Goal: Information Seeking & Learning: Learn about a topic

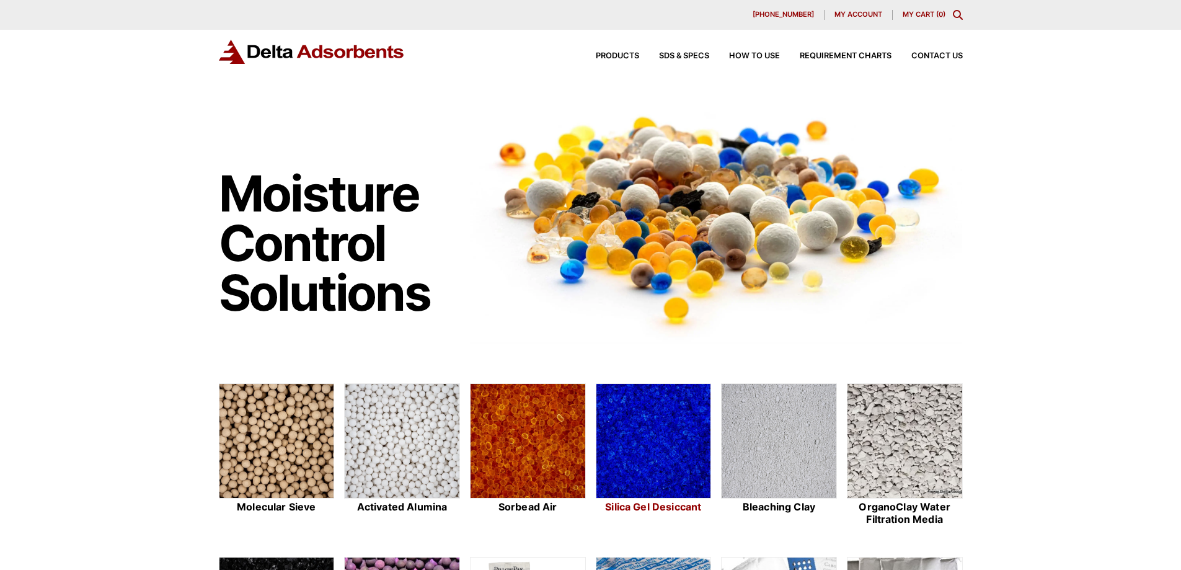
click at [614, 419] on img at bounding box center [653, 441] width 115 height 115
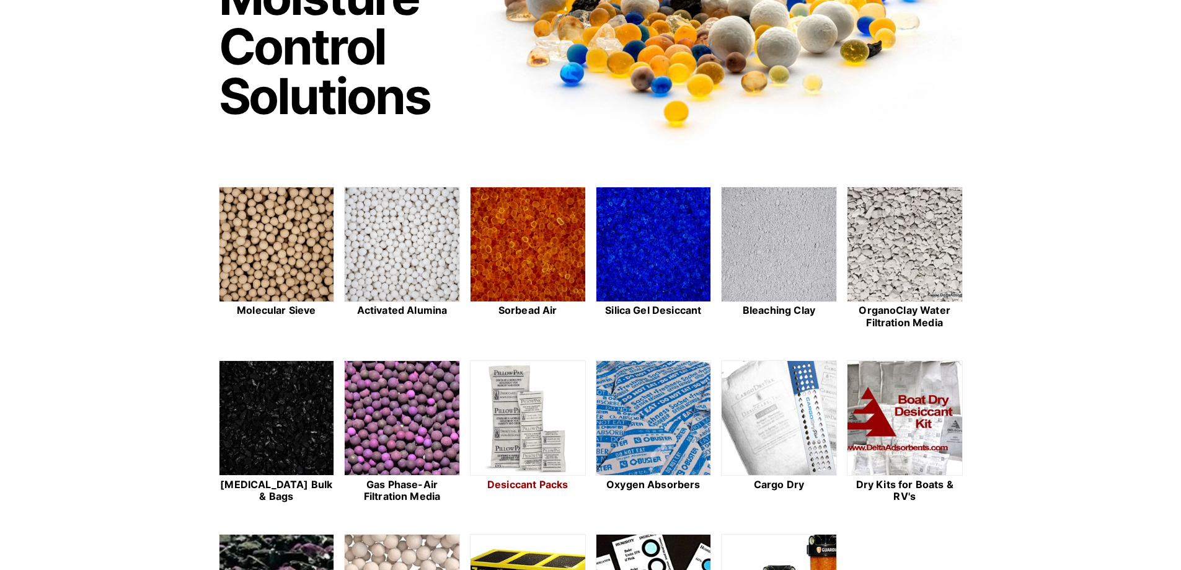
scroll to position [248, 0]
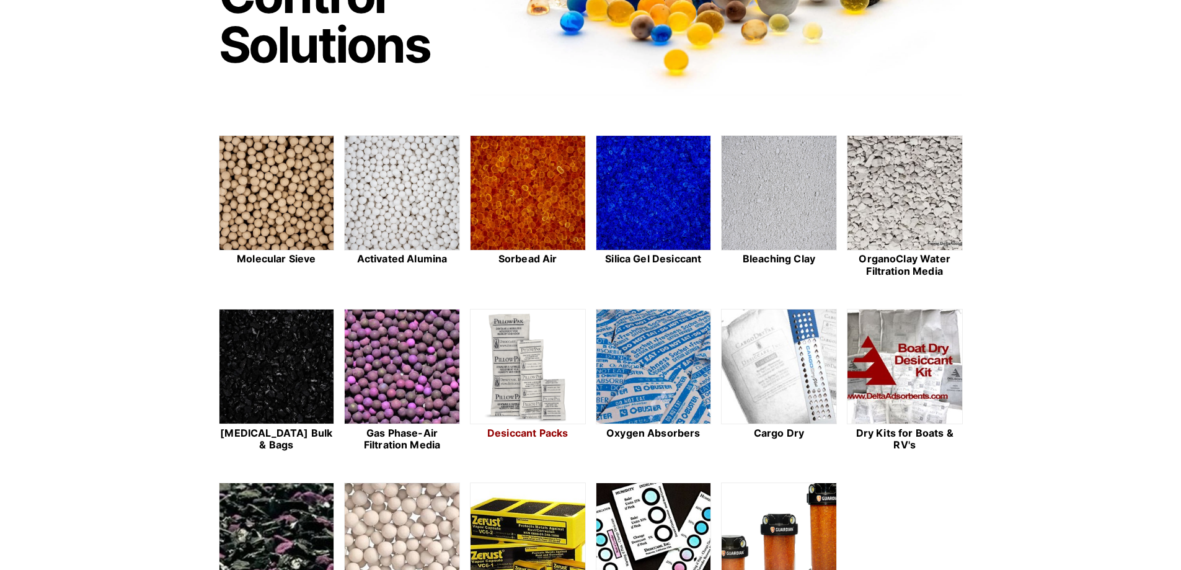
click at [514, 342] on img at bounding box center [528, 366] width 115 height 115
click at [396, 197] on img at bounding box center [402, 193] width 115 height 115
